Goal: Information Seeking & Learning: Learn about a topic

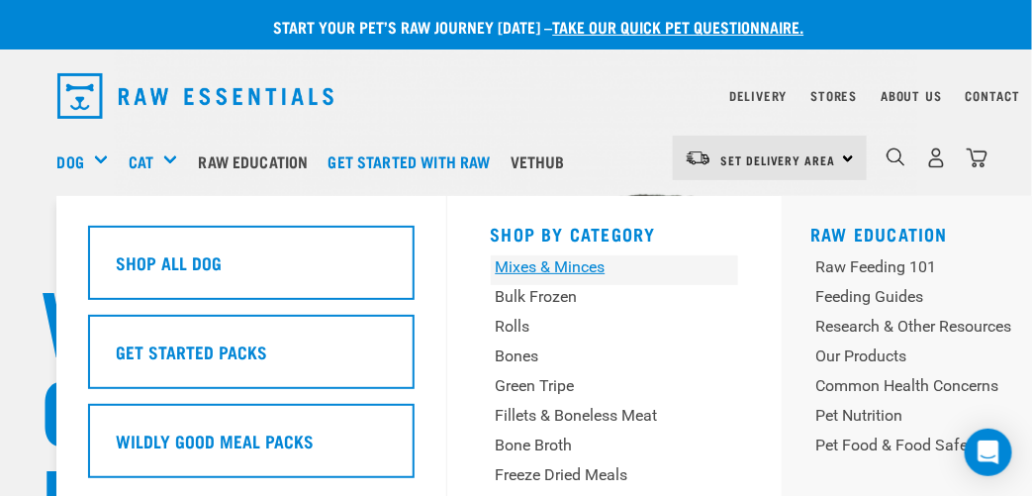
click at [544, 263] on div "Mixes & Minces" at bounding box center [593, 267] width 195 height 24
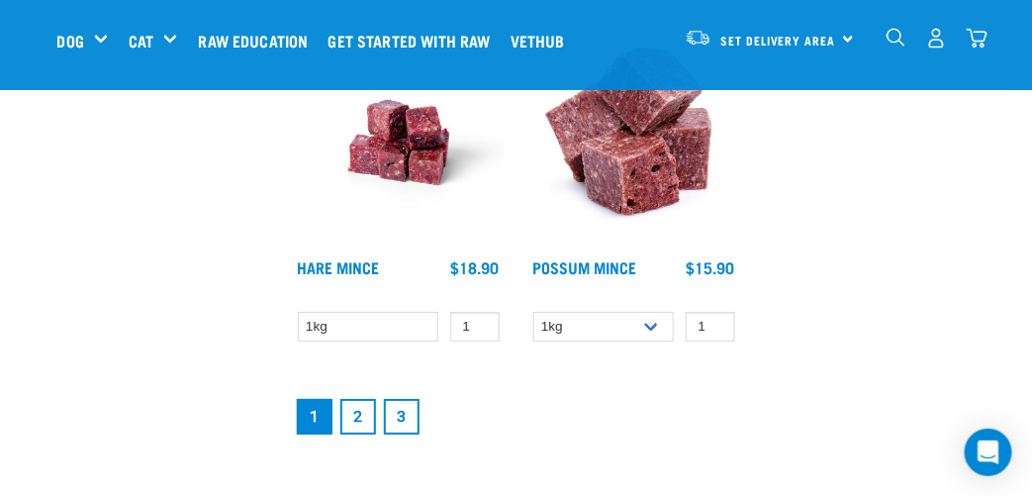
scroll to position [3762, 0]
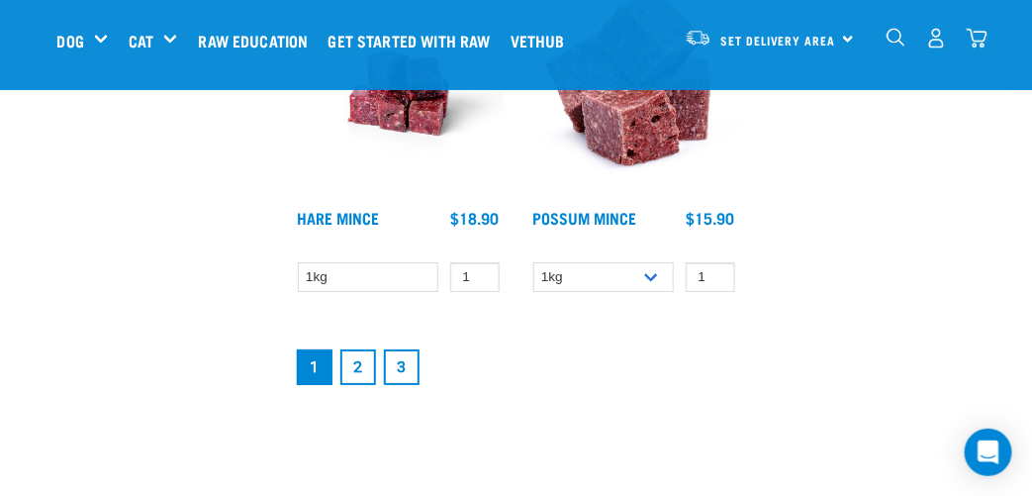
click at [361, 352] on link "2" at bounding box center [359, 367] width 36 height 36
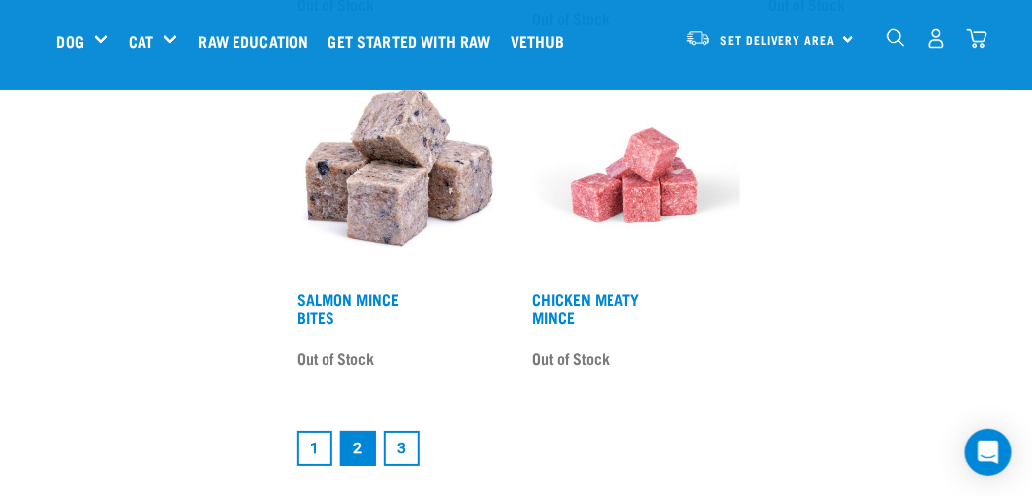
scroll to position [3663, 0]
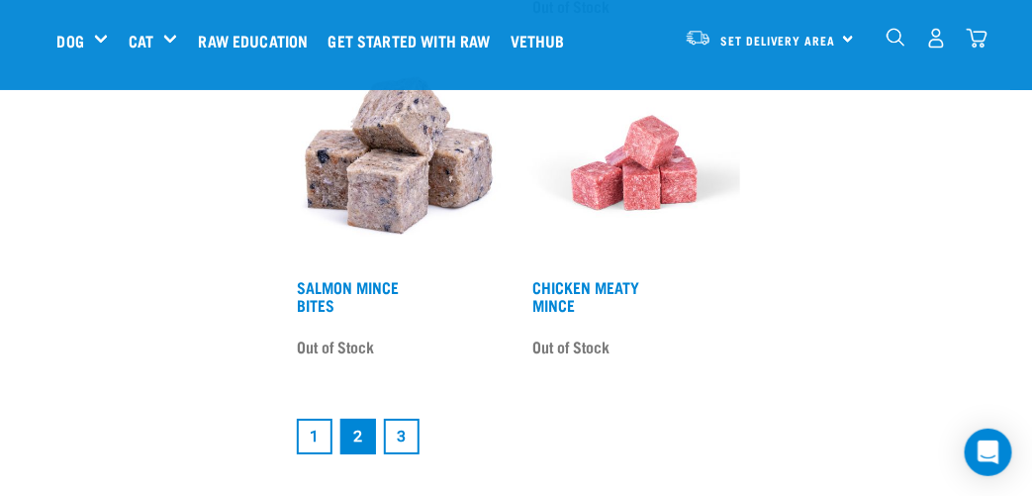
click at [408, 423] on link "3" at bounding box center [402, 437] width 36 height 36
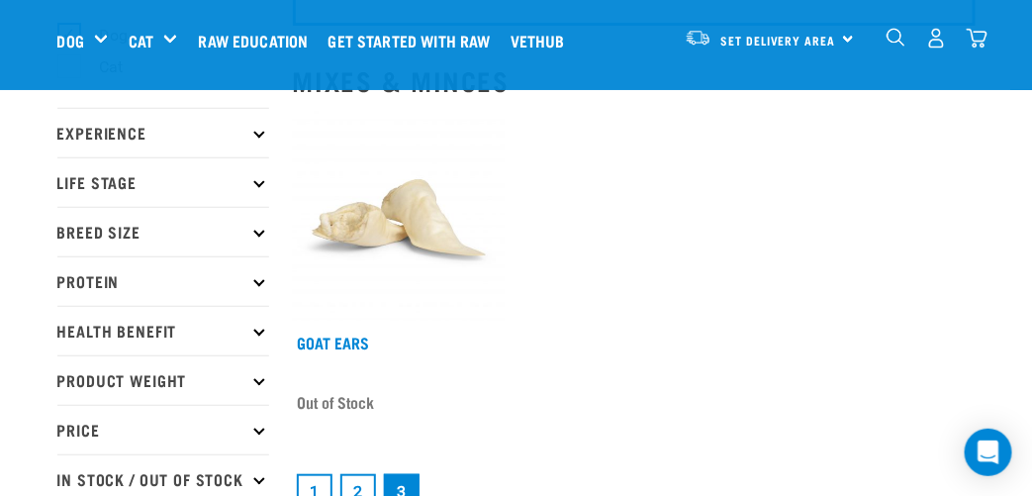
scroll to position [198, 0]
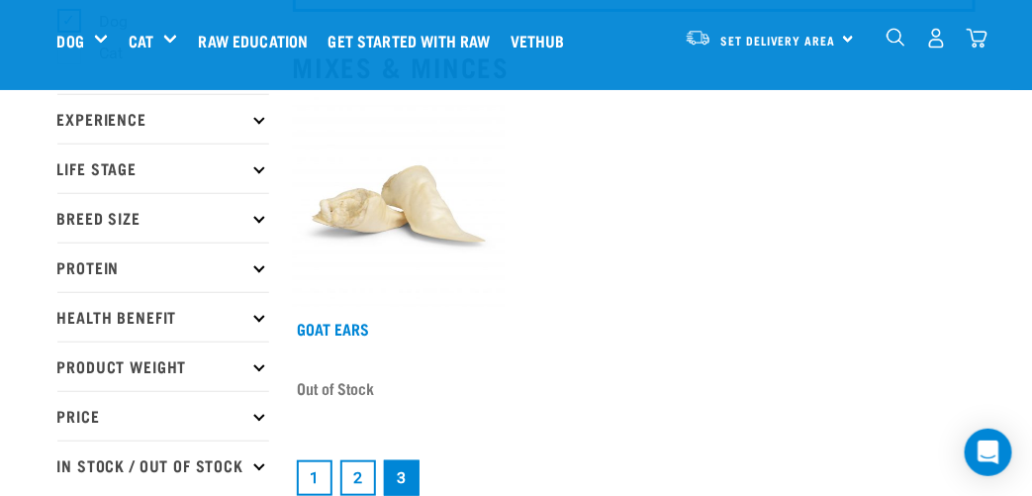
click at [316, 472] on link "1" at bounding box center [315, 478] width 36 height 36
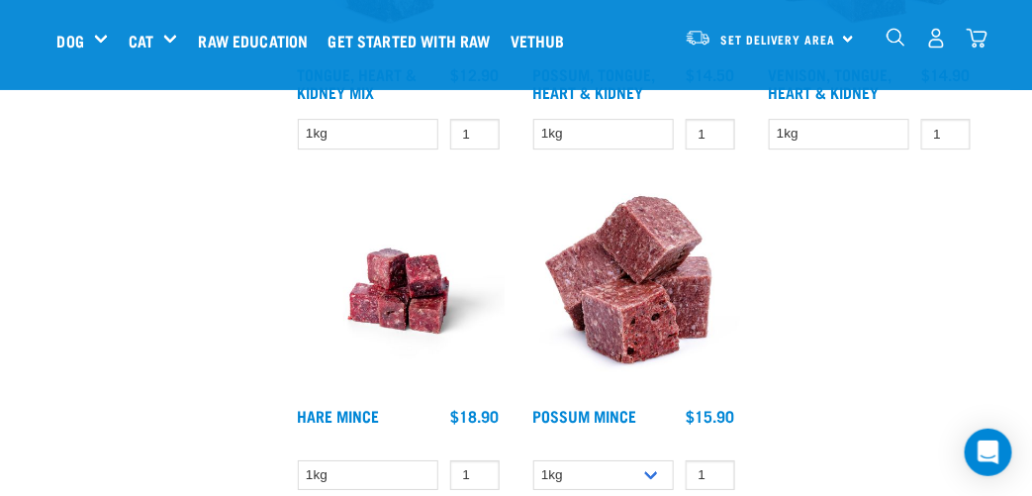
scroll to position [3663, 0]
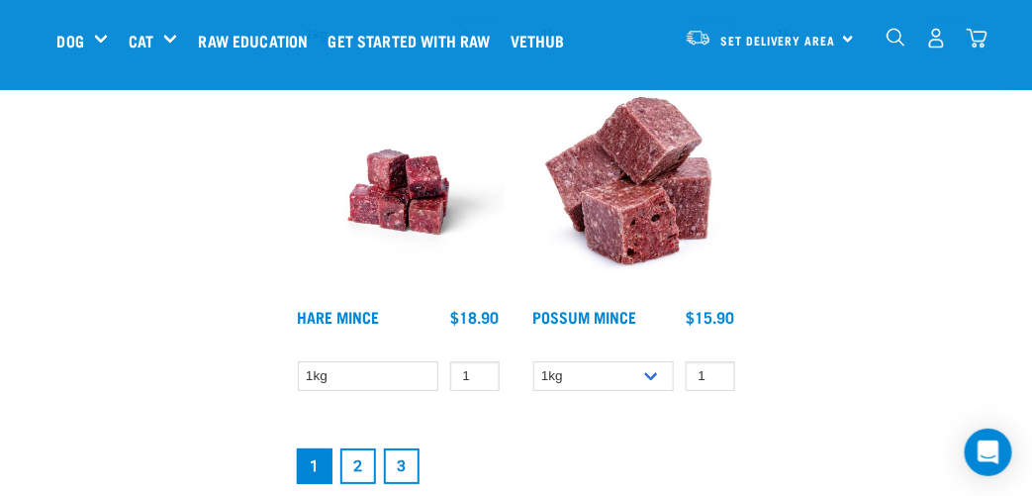
click at [352, 455] on link "2" at bounding box center [359, 466] width 36 height 36
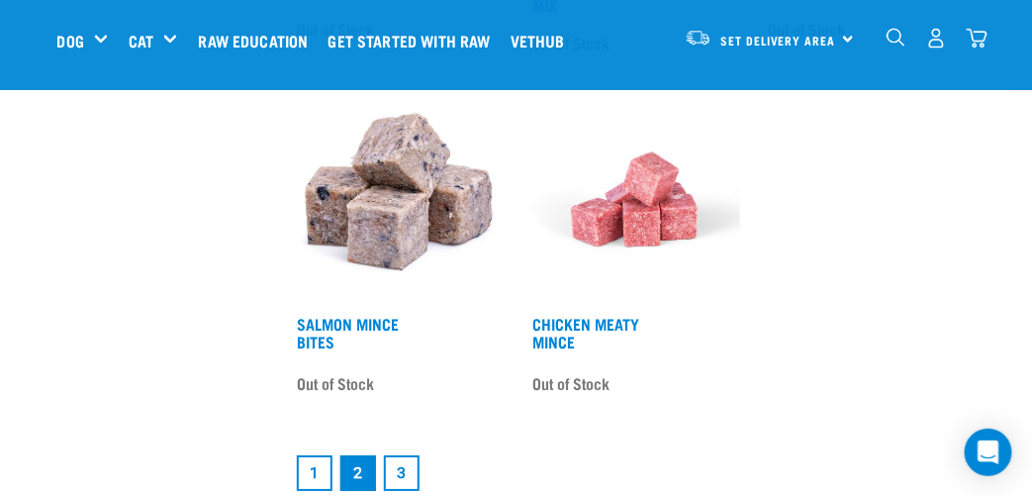
scroll to position [3762, 0]
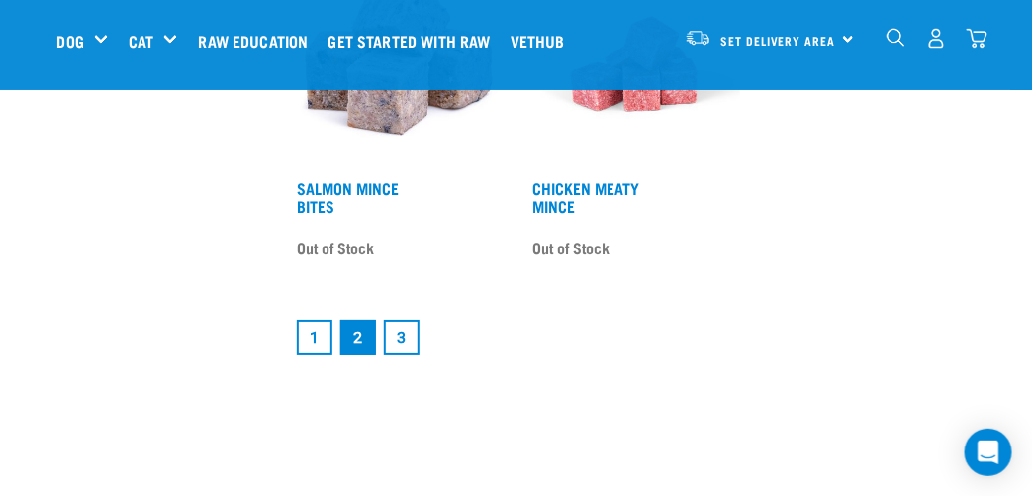
click at [306, 320] on link "1" at bounding box center [315, 338] width 36 height 36
